Goal: Task Accomplishment & Management: Use online tool/utility

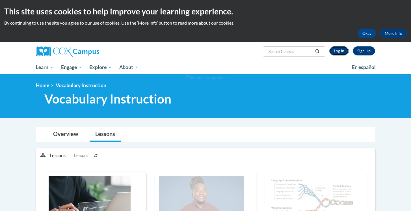
click at [339, 50] on link "Log In" at bounding box center [339, 50] width 20 height 9
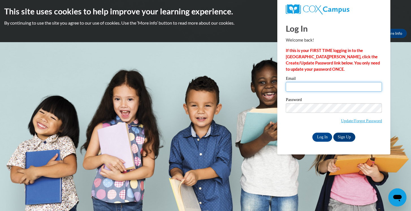
type input "easyleung6@hotmail.com"
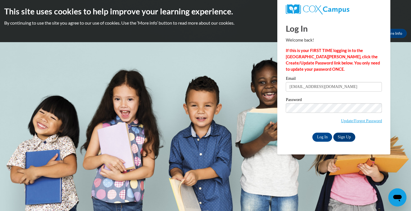
click at [326, 131] on div "Email easyleung6@hotmail.com Password Update/Forgot Password Log In Sign Up OR" at bounding box center [334, 108] width 96 height 65
click at [325, 137] on input "Log In" at bounding box center [322, 137] width 20 height 9
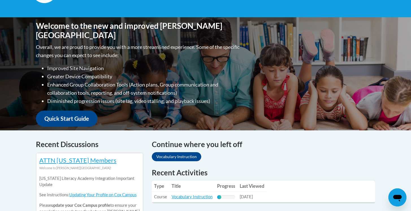
scroll to position [112, 0]
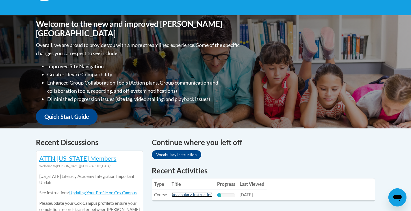
click at [196, 195] on link "Vocabulary Instruction" at bounding box center [192, 194] width 41 height 5
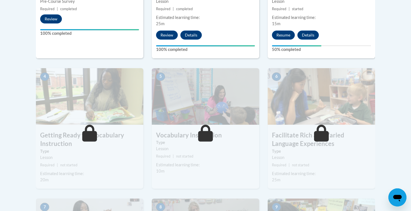
scroll to position [272, 0]
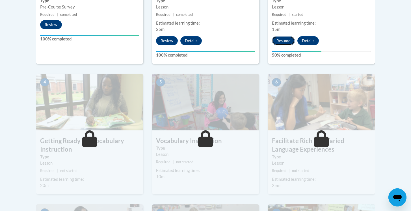
click at [284, 39] on button "Resume" at bounding box center [283, 40] width 23 height 9
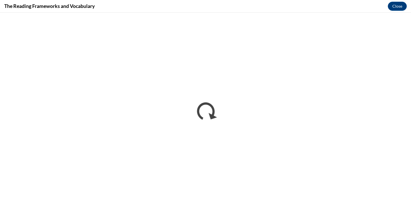
scroll to position [0, 0]
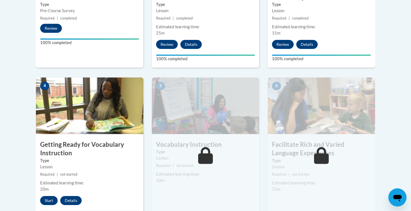
scroll to position [283, 0]
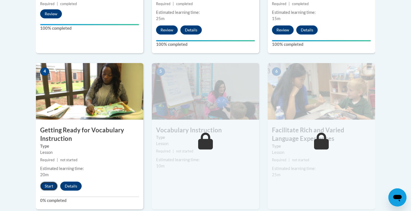
click at [50, 188] on button "Start" at bounding box center [49, 186] width 18 height 9
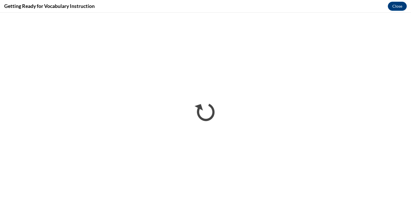
scroll to position [0, 0]
